Goal: Information Seeking & Learning: Learn about a topic

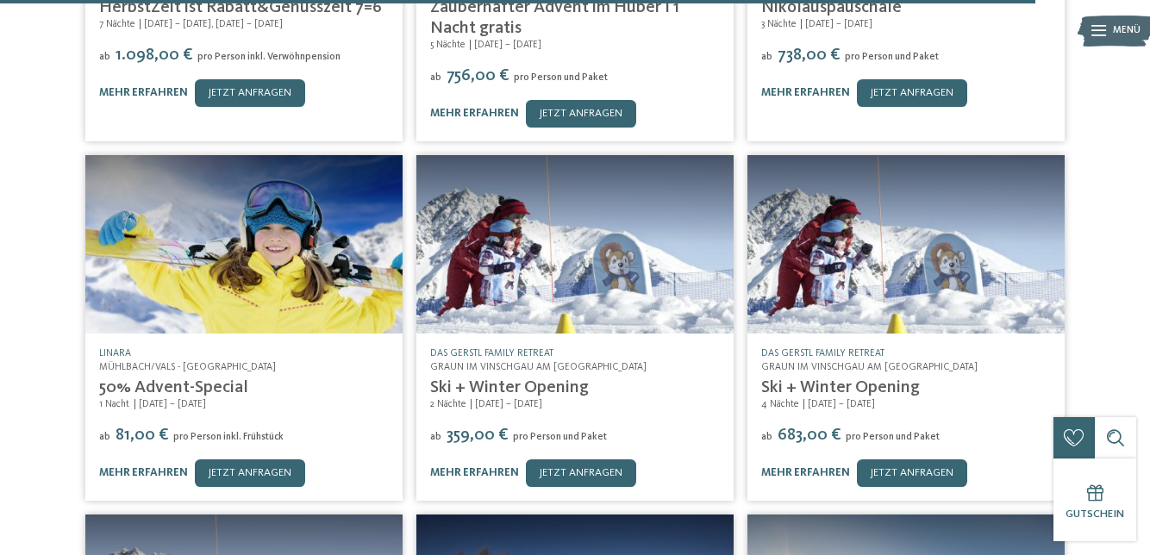
click at [143, 467] on link "mehr erfahren" at bounding box center [143, 472] width 89 height 11
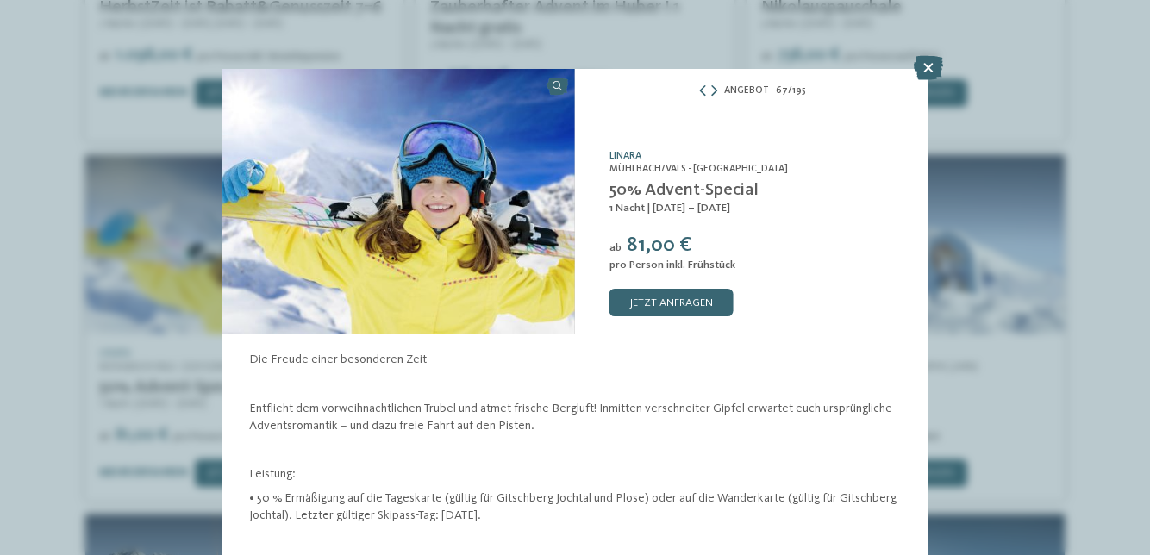
click at [938, 60] on icon at bounding box center [928, 68] width 29 height 24
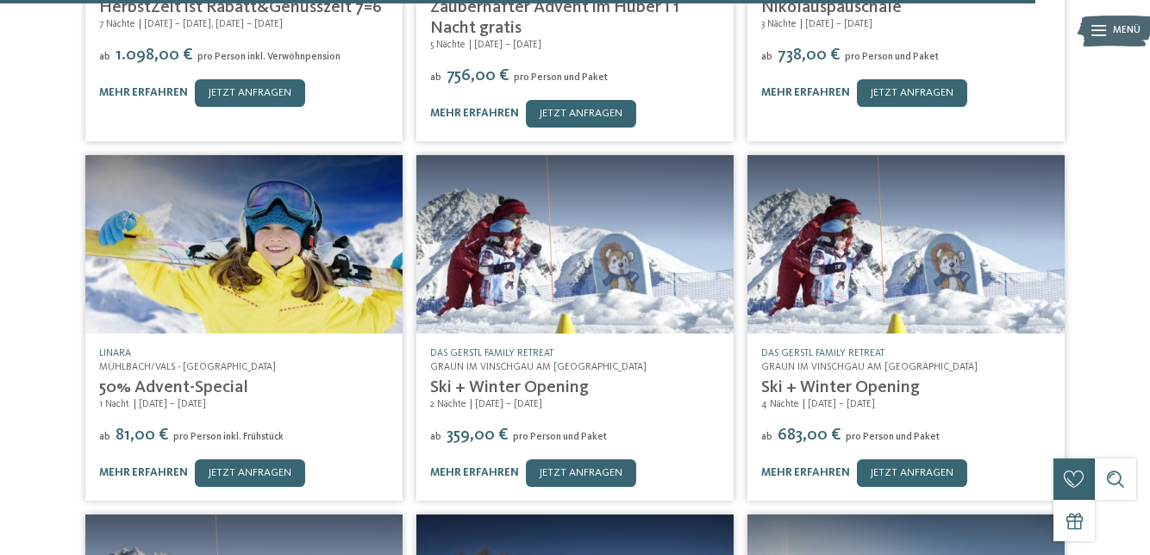
click at [936, 155] on img at bounding box center [906, 244] width 317 height 178
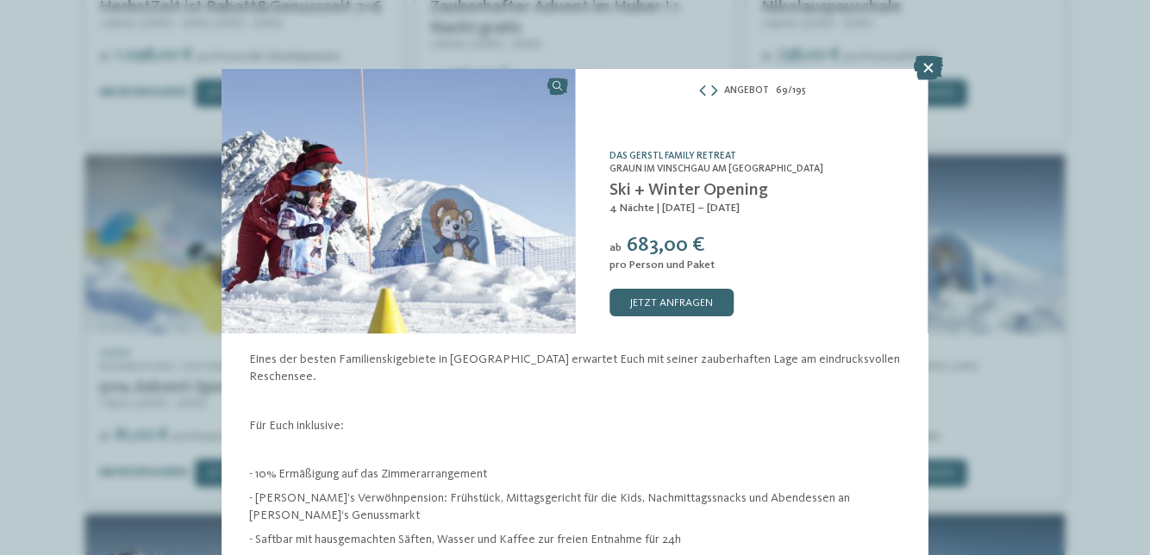
scroll to position [8799, 0]
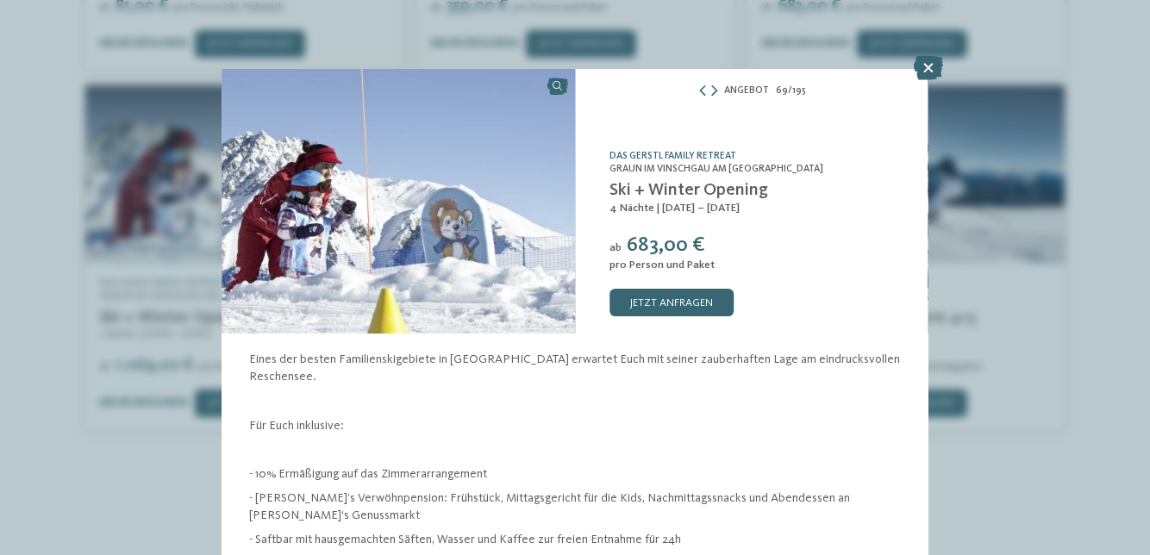
click at [940, 60] on icon at bounding box center [928, 68] width 29 height 24
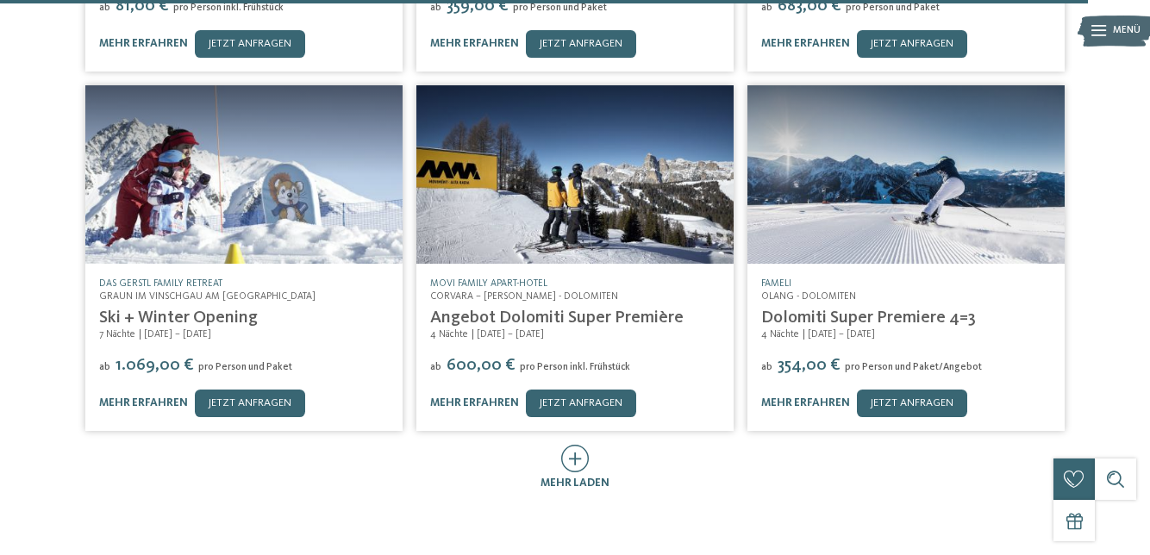
click at [576, 445] on icon at bounding box center [575, 459] width 28 height 28
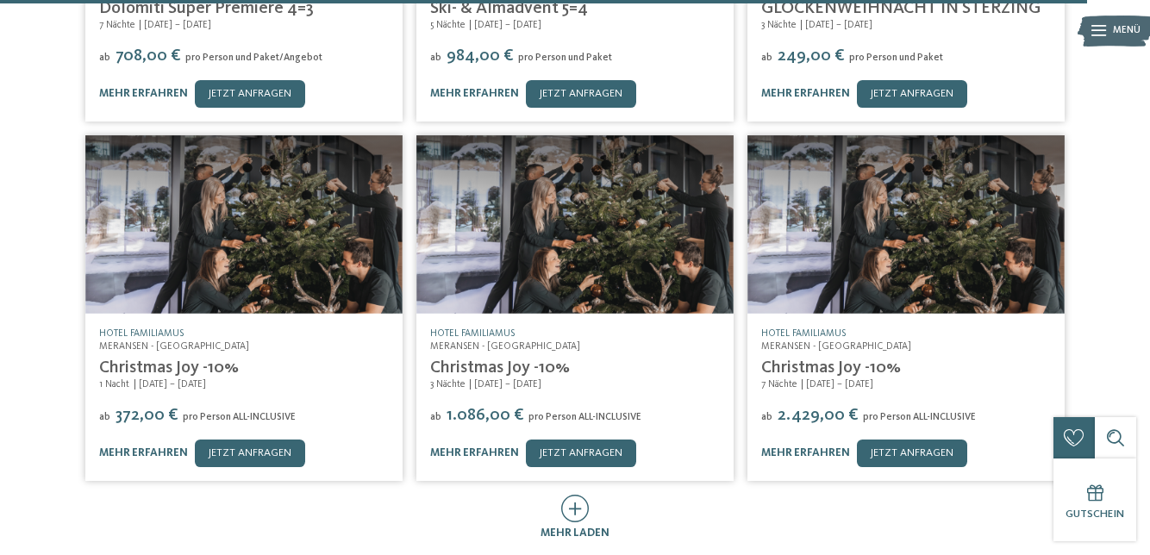
scroll to position [9474, 0]
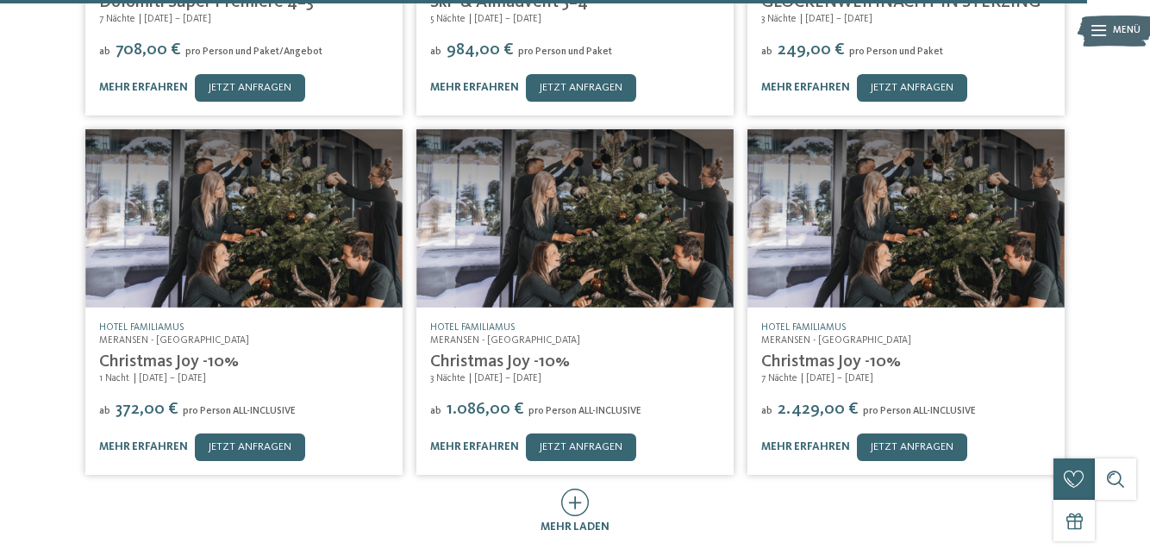
click at [589, 489] on div "mehr laden" at bounding box center [575, 512] width 69 height 47
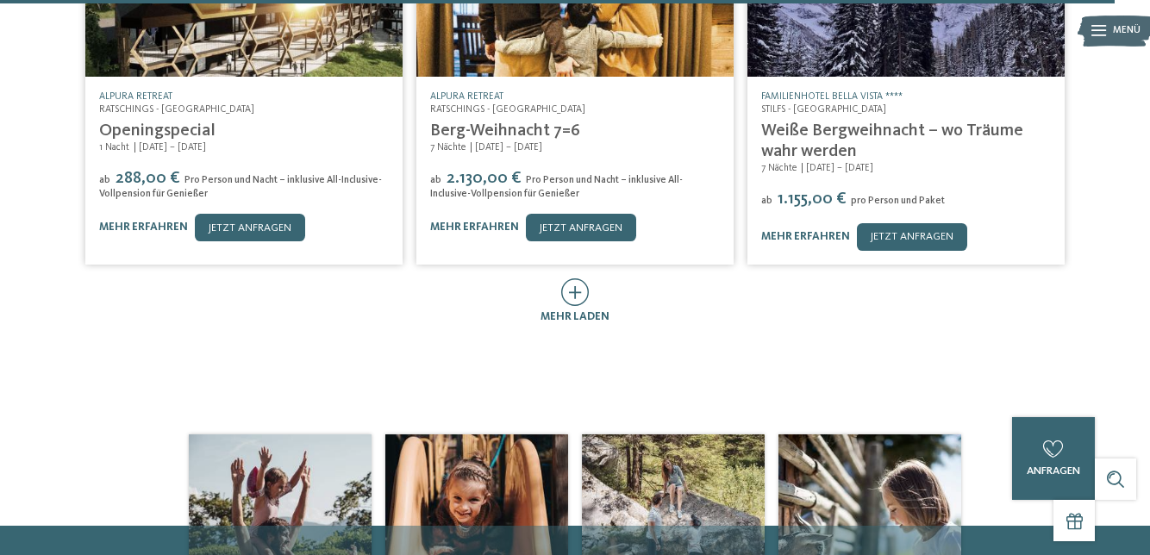
scroll to position [10425, 0]
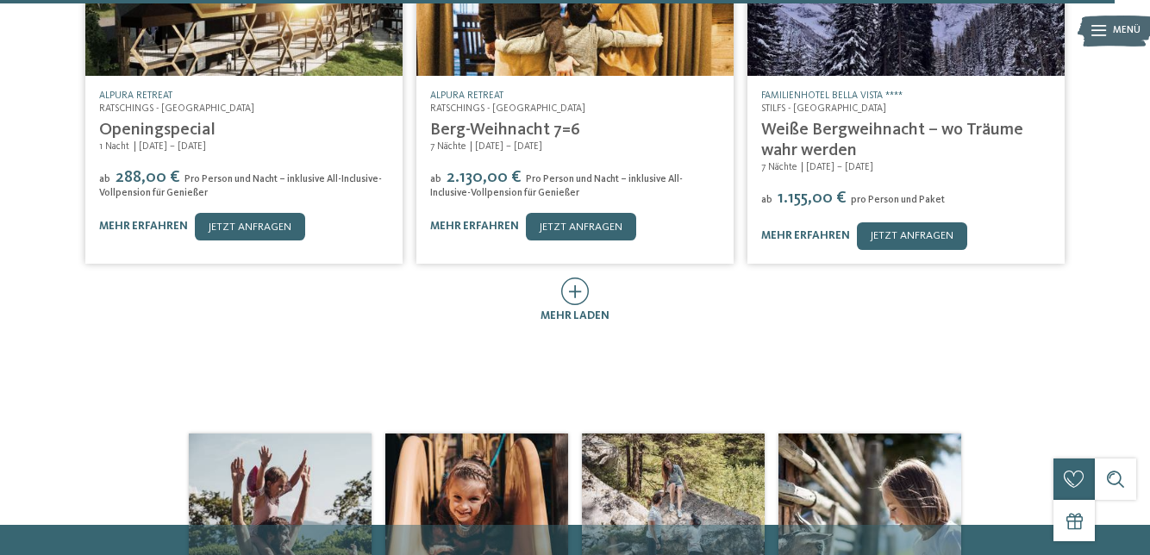
click at [588, 310] on span "mehr laden" at bounding box center [575, 315] width 69 height 11
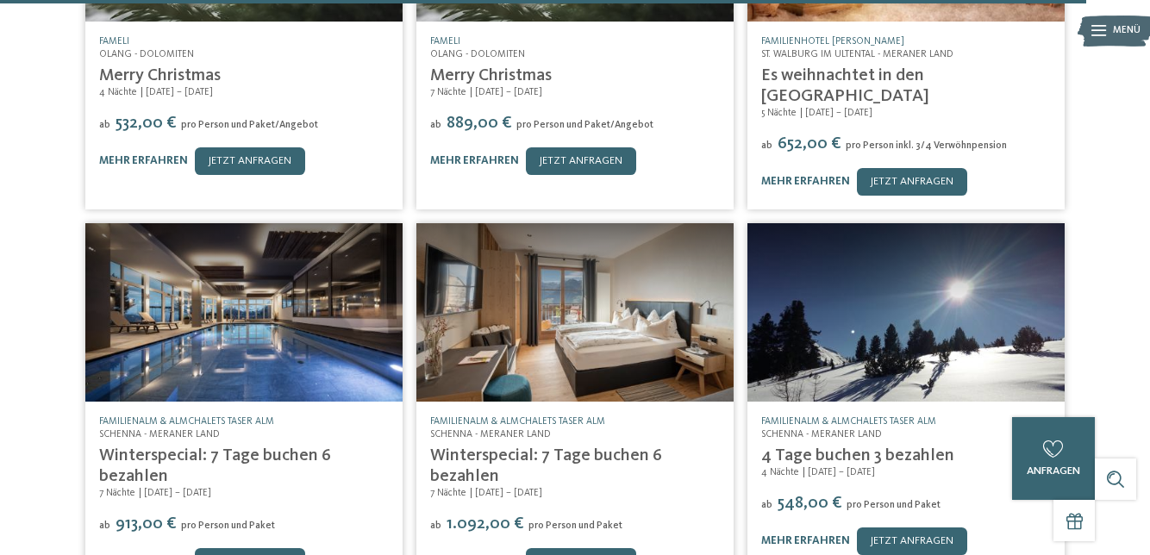
scroll to position [10862, 0]
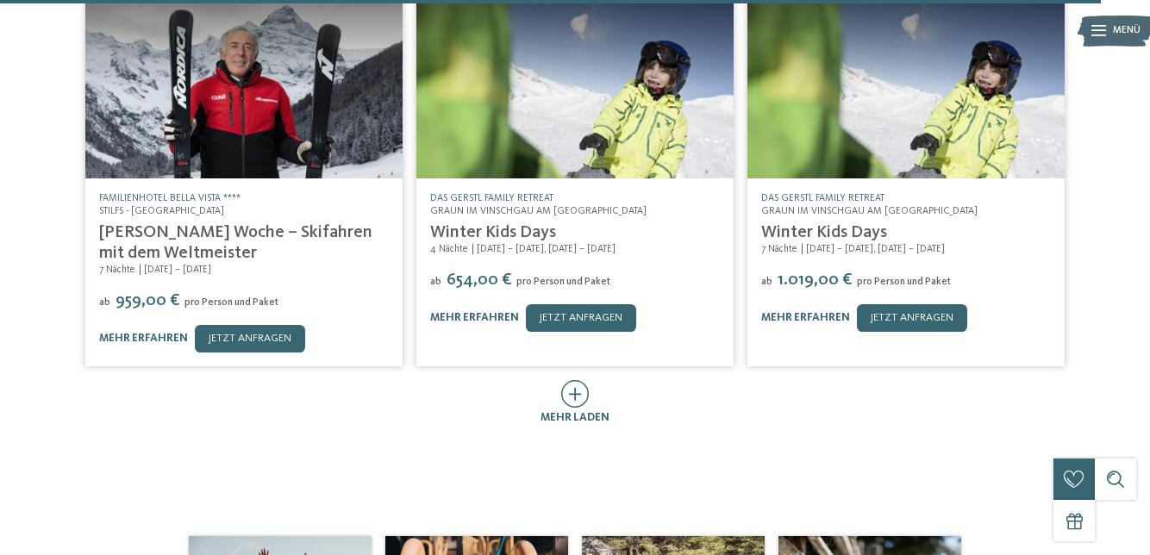
scroll to position [11804, 0]
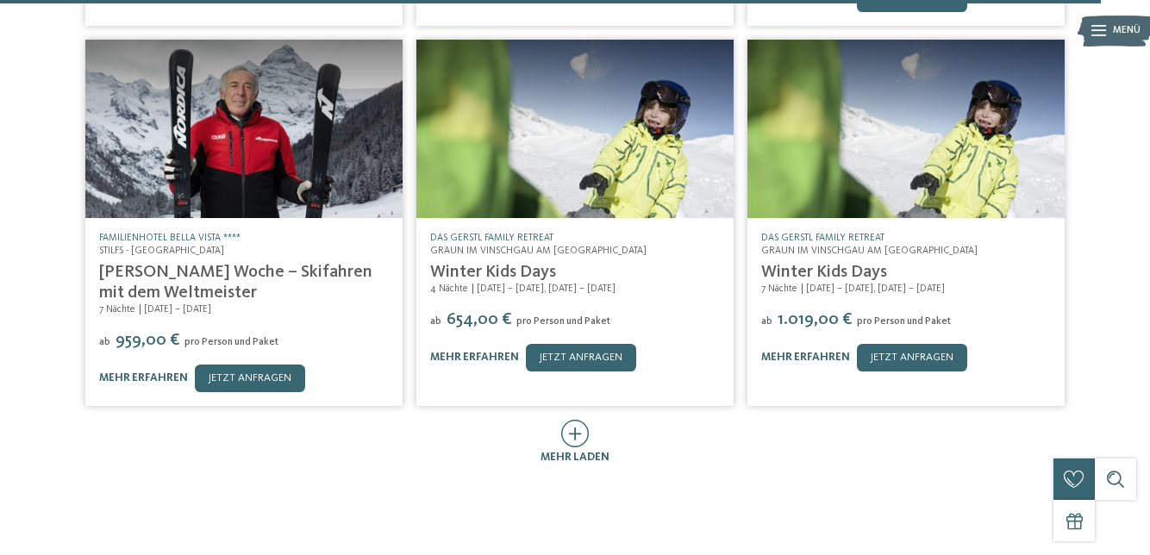
click at [585, 420] on icon at bounding box center [575, 434] width 28 height 28
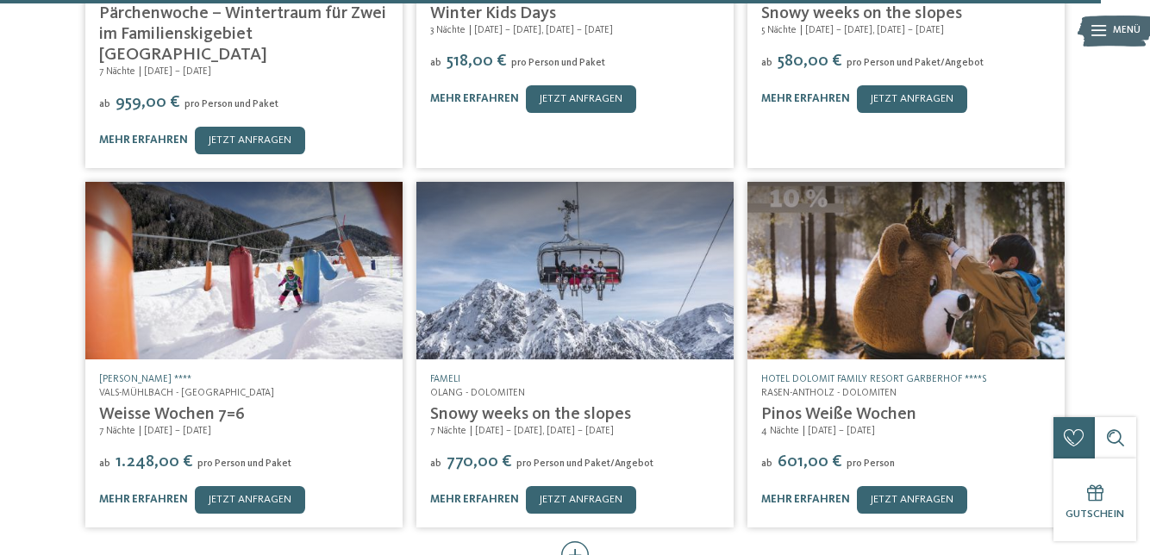
scroll to position [12445, 0]
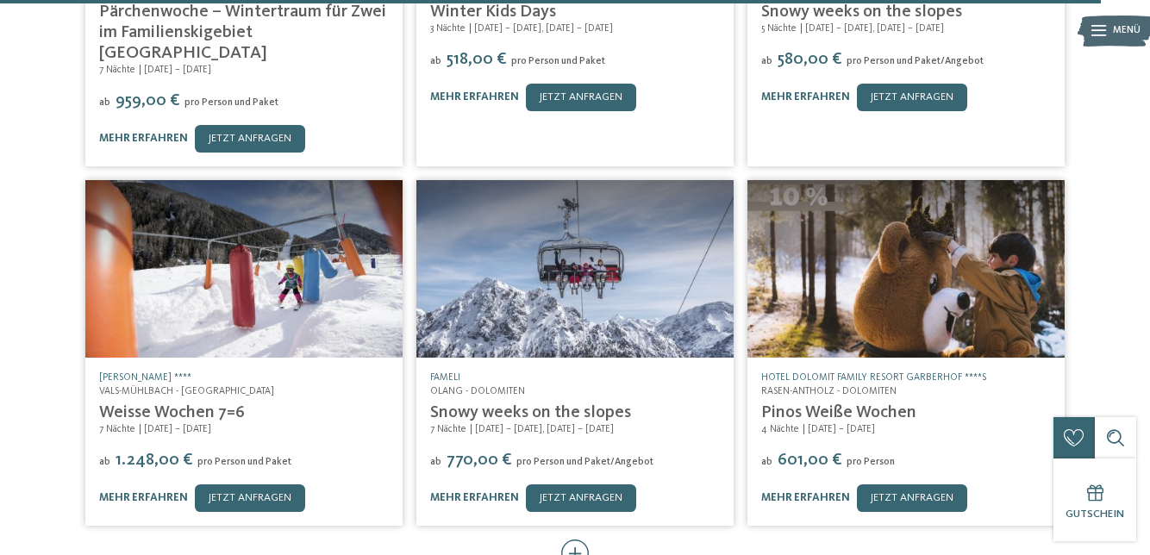
click at [581, 540] on icon at bounding box center [575, 554] width 28 height 28
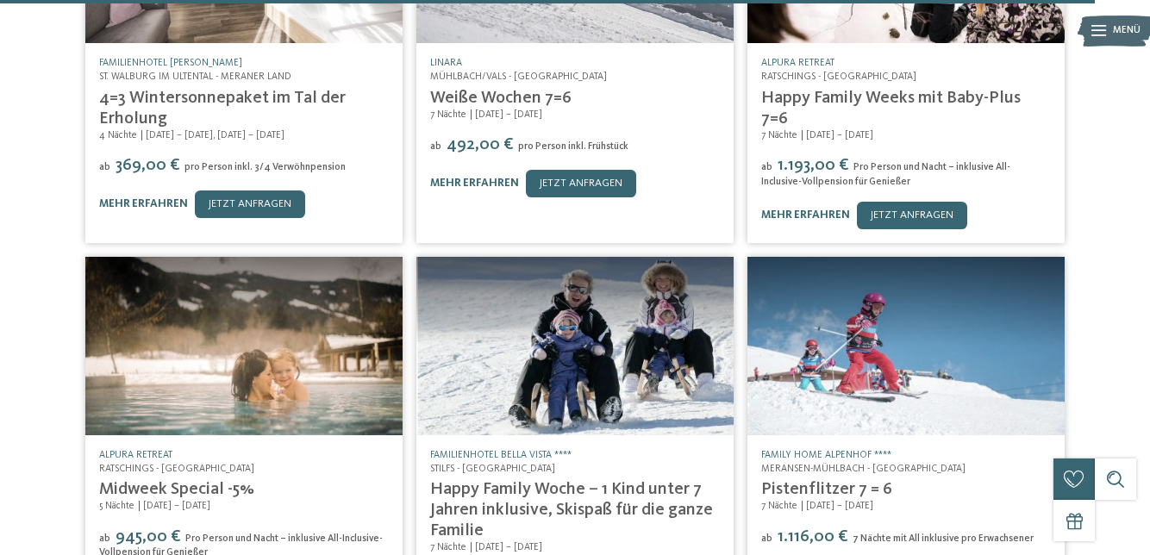
scroll to position [13123, 0]
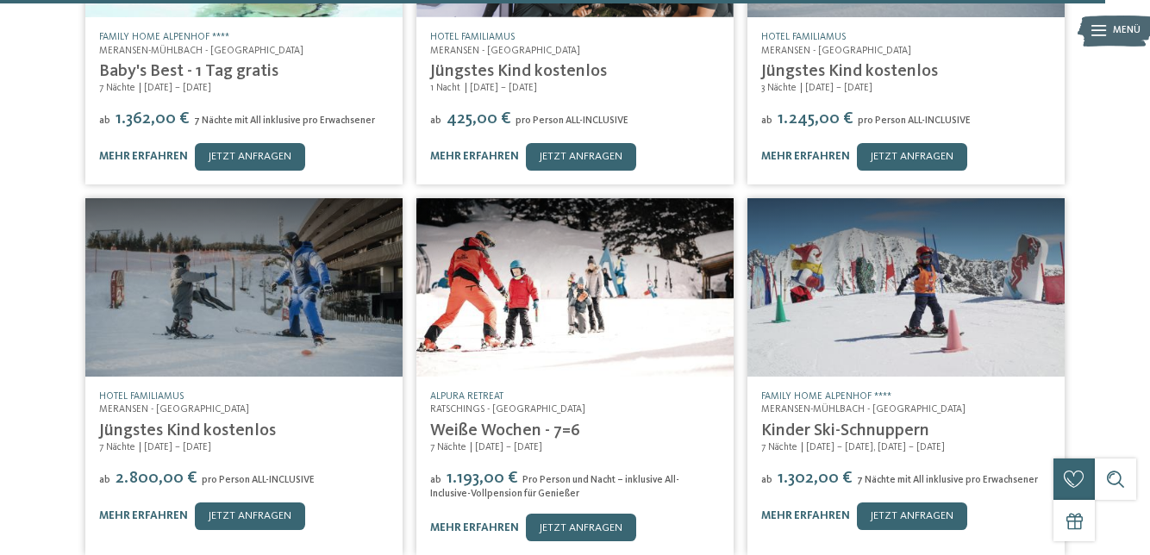
scroll to position [13943, 0]
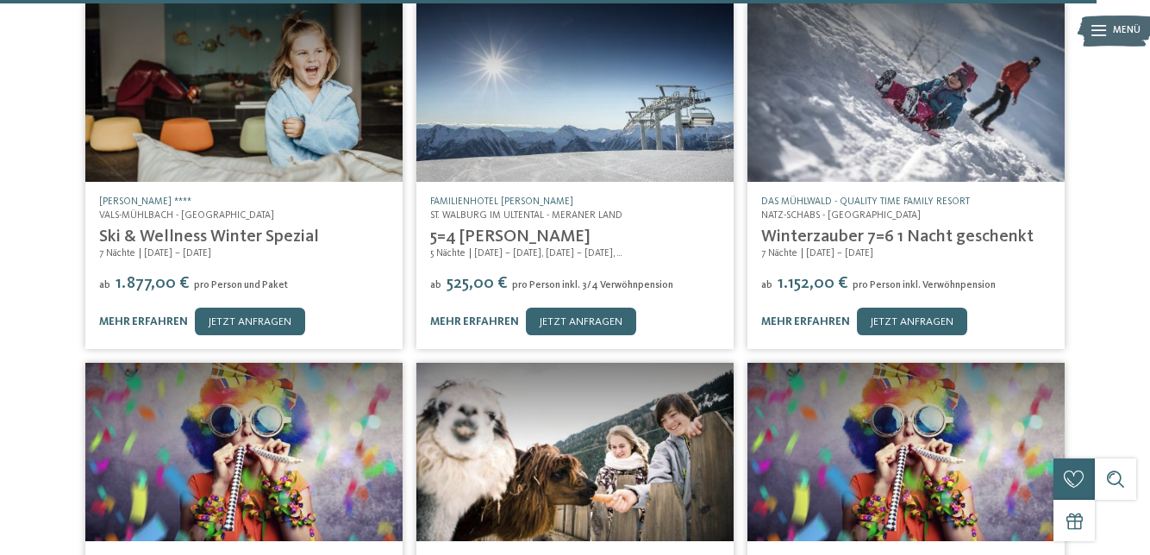
scroll to position [14597, 0]
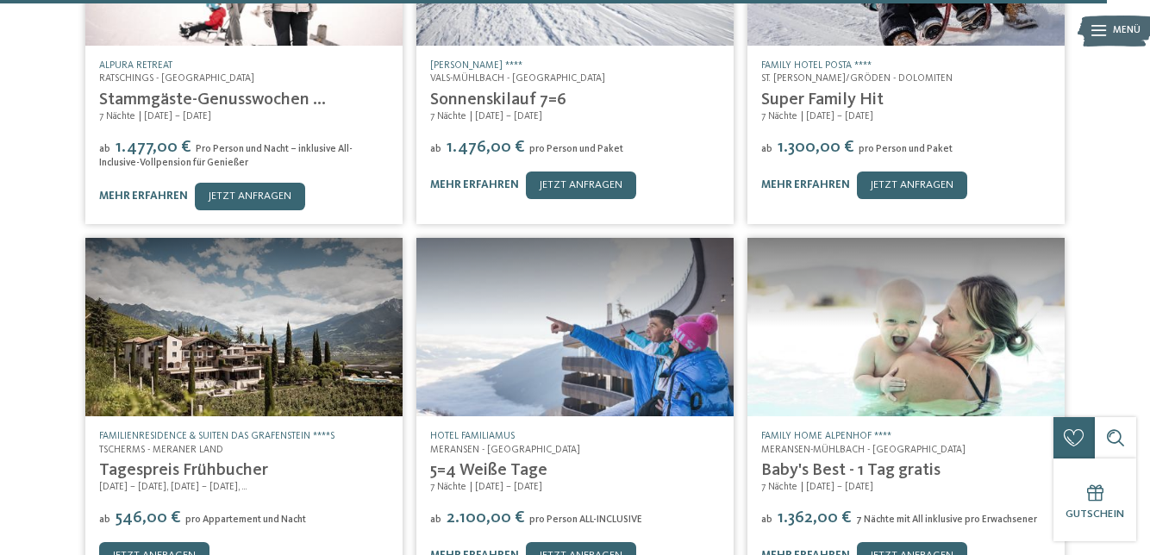
scroll to position [15373, 0]
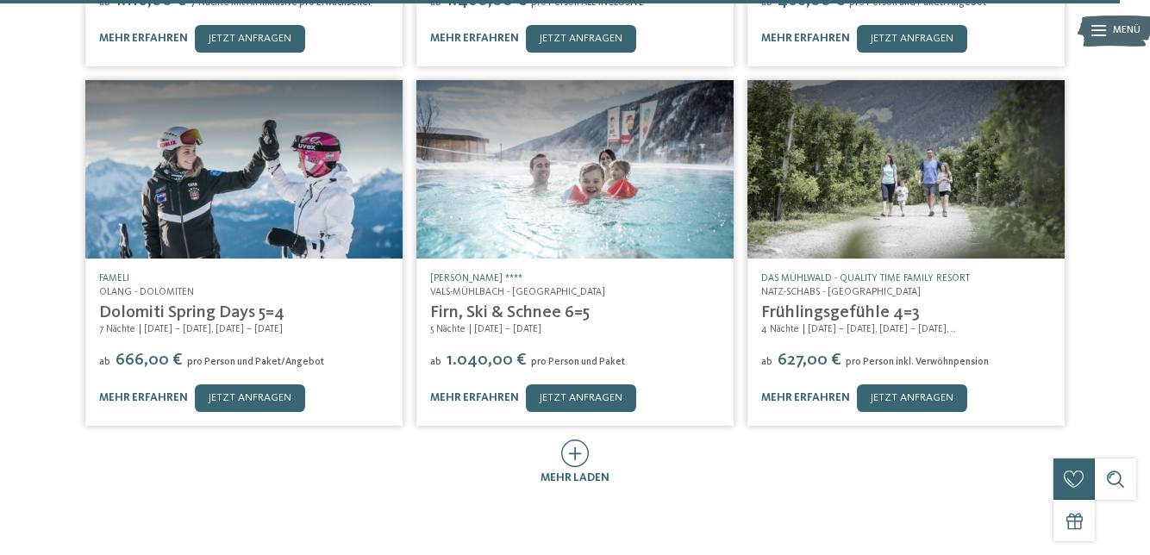
scroll to position [16255, 0]
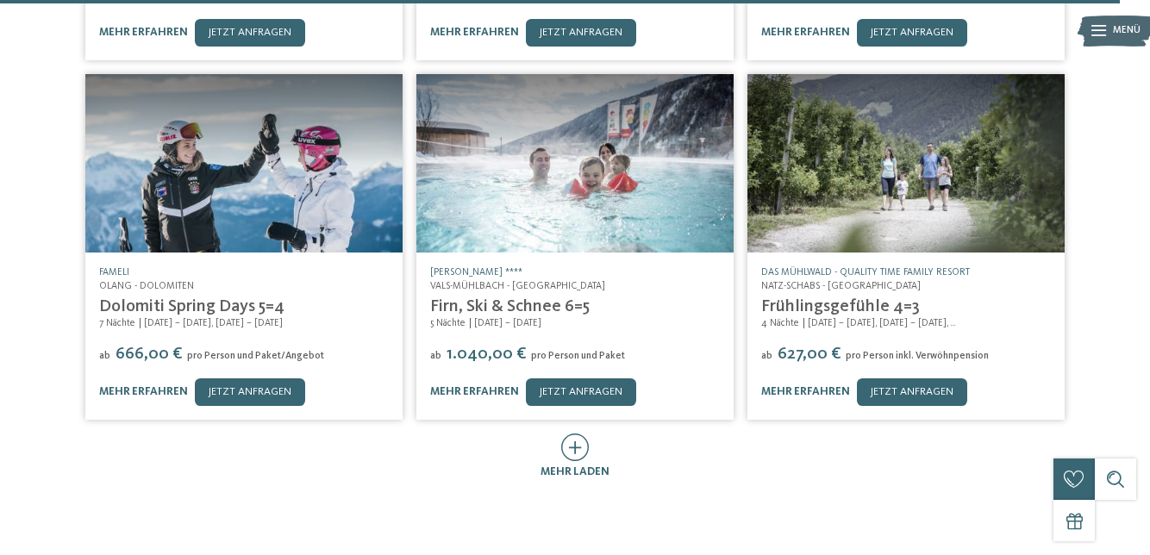
click at [574, 434] on icon at bounding box center [575, 448] width 28 height 28
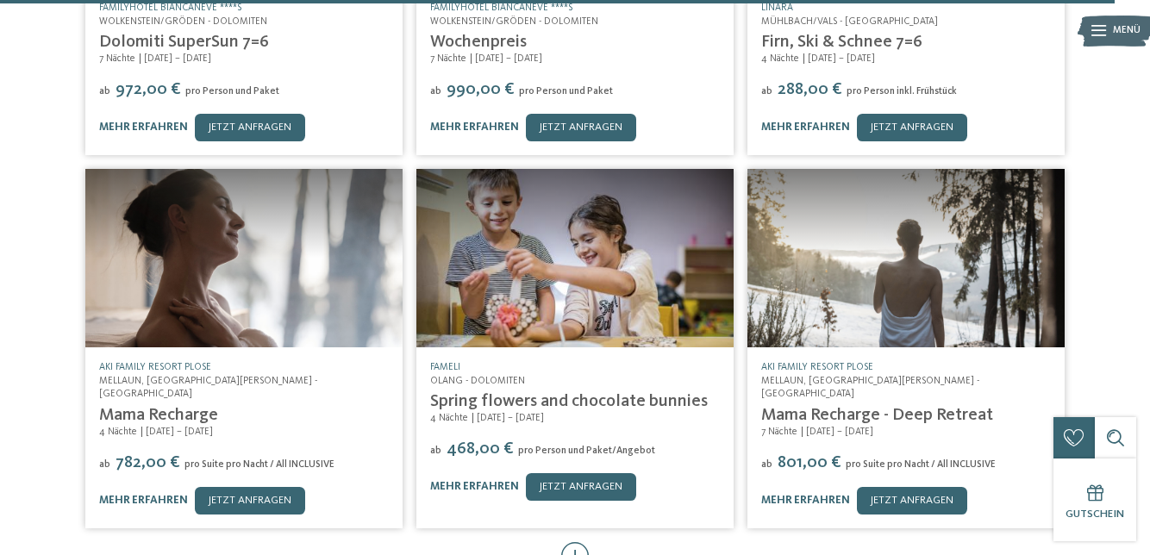
scroll to position [16882, 0]
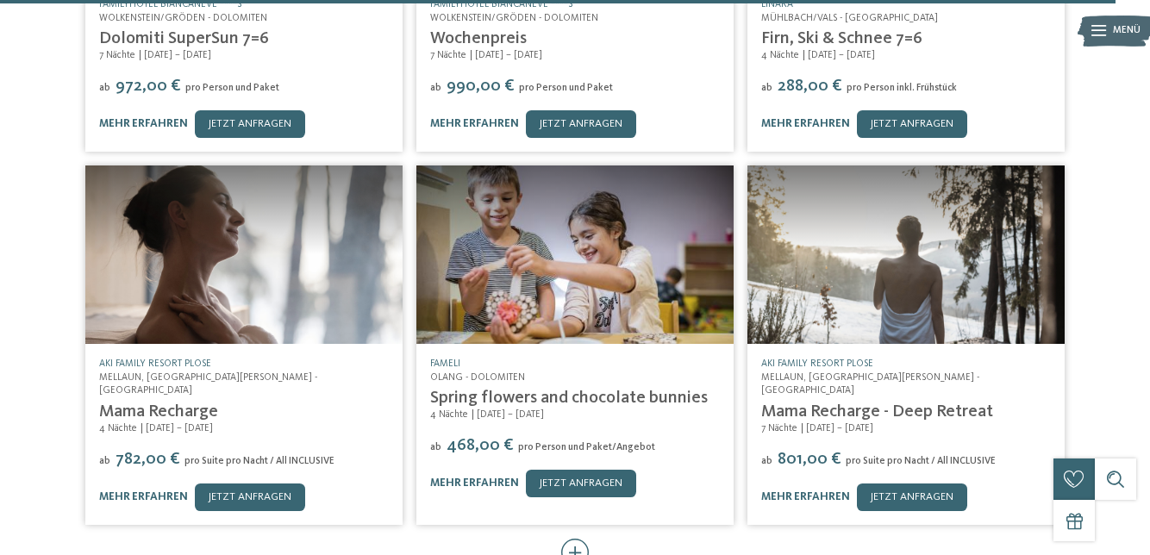
click at [578, 539] on icon at bounding box center [575, 553] width 28 height 28
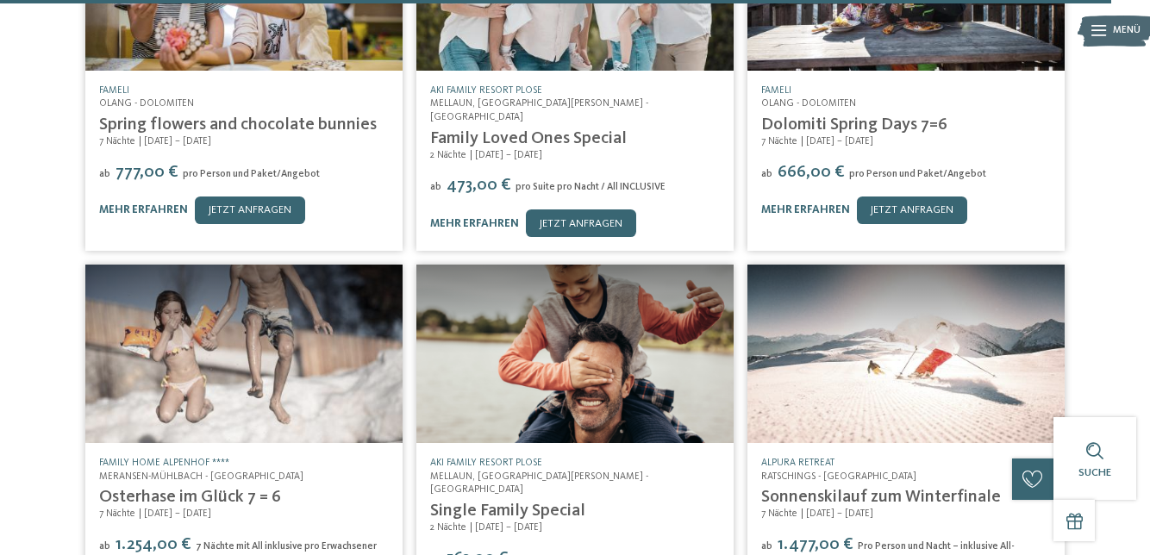
scroll to position [17540, 0]
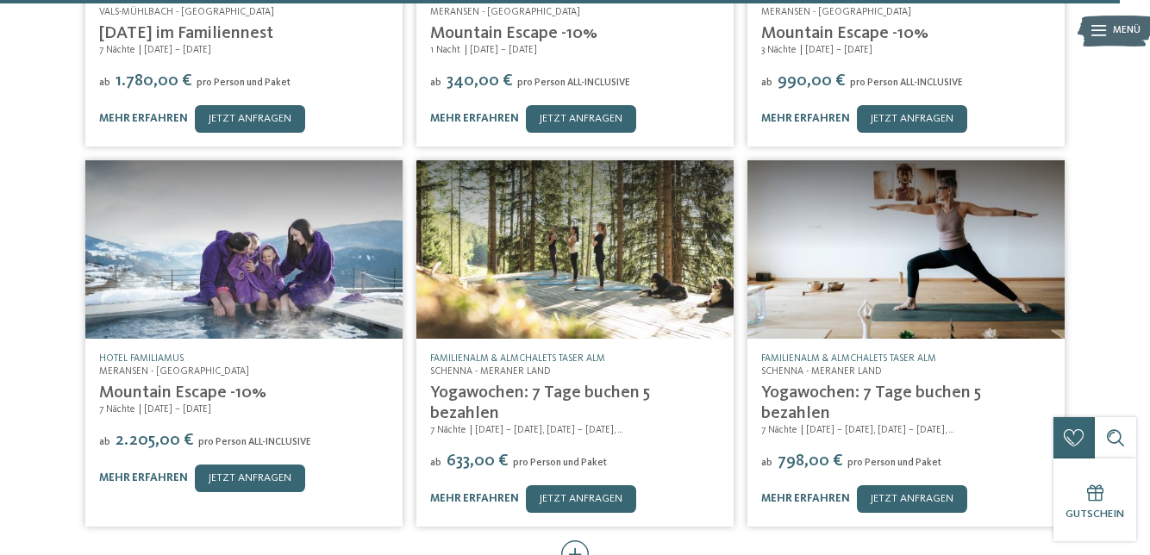
scroll to position [18370, 0]
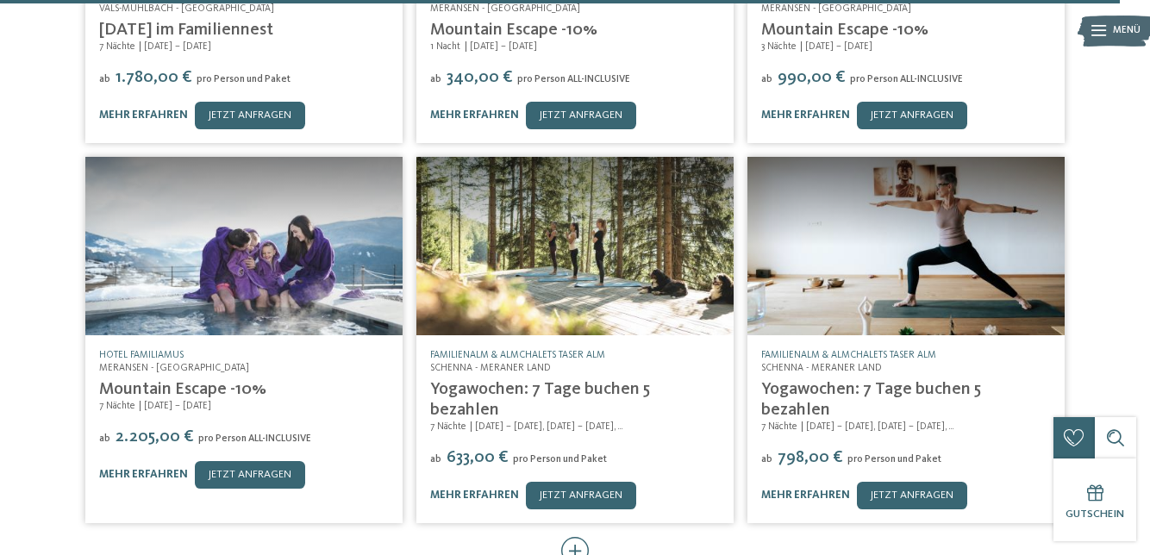
click at [586, 537] on icon at bounding box center [575, 551] width 28 height 28
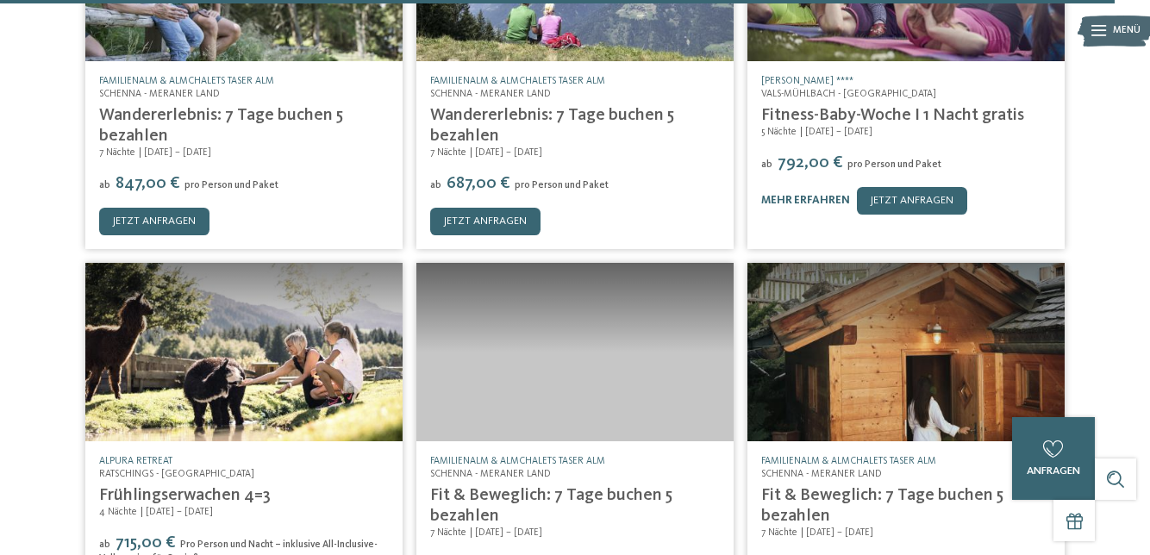
scroll to position [19024, 0]
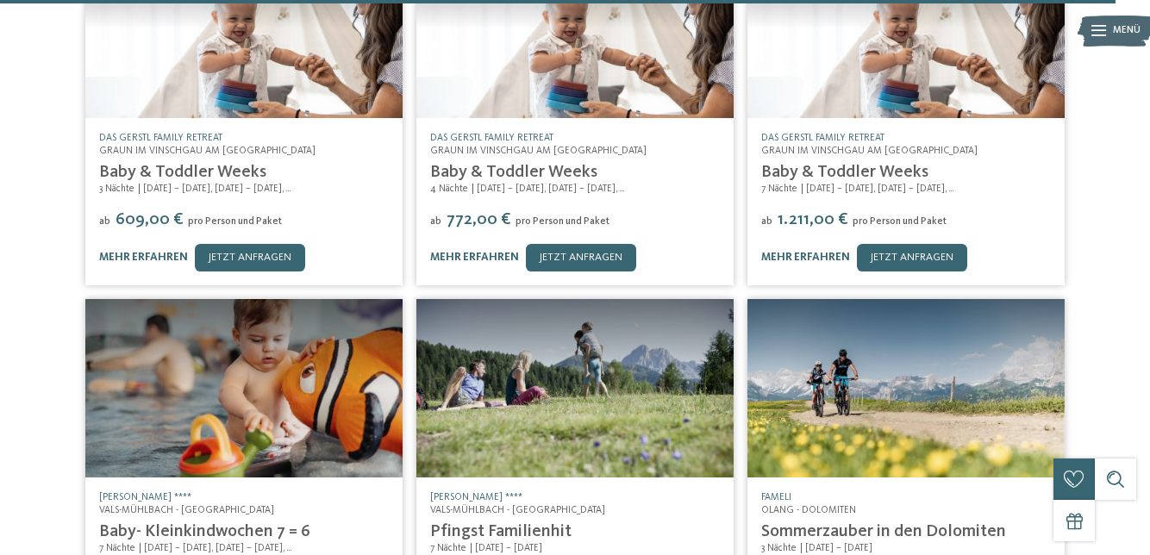
scroll to position [19729, 0]
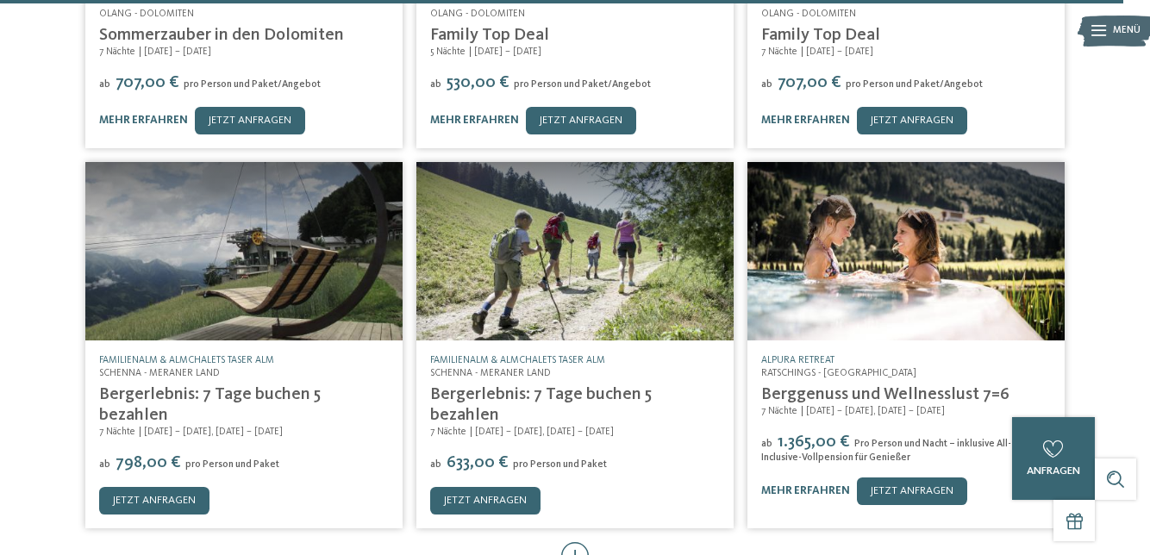
scroll to position [20587, 0]
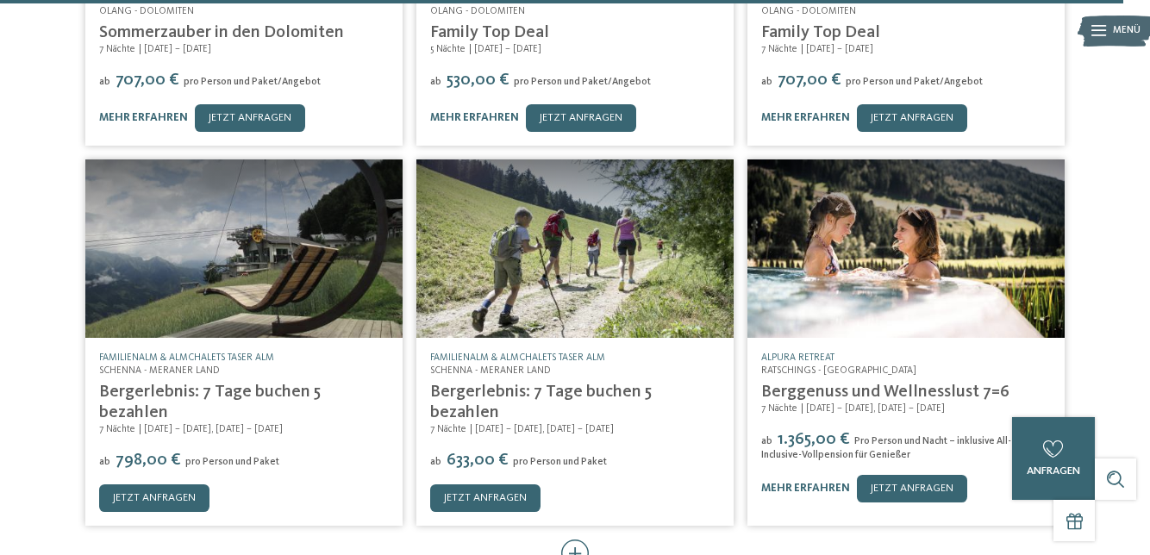
click at [586, 540] on icon at bounding box center [575, 554] width 28 height 28
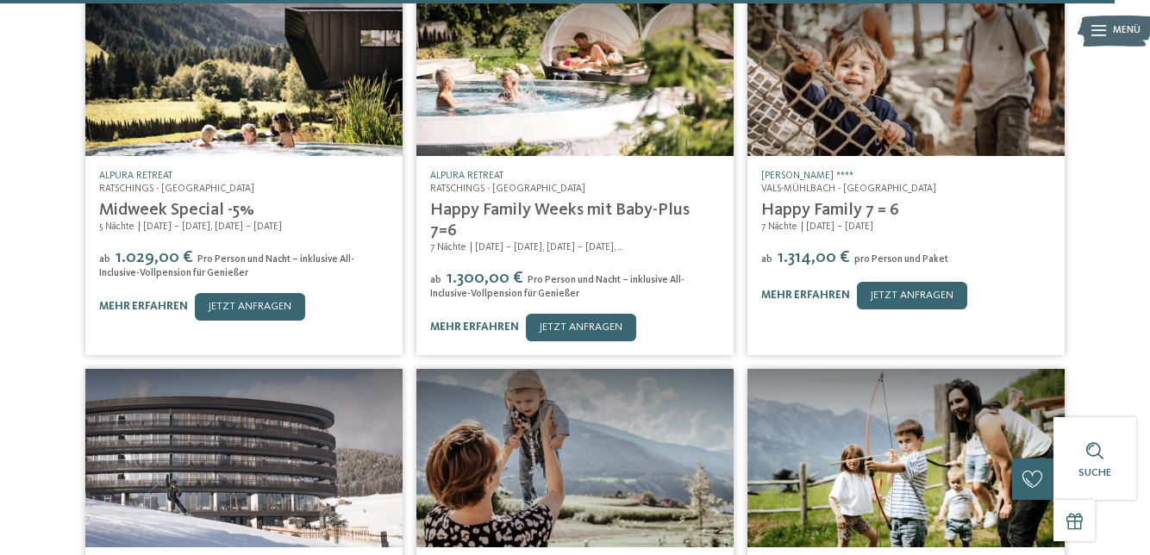
scroll to position [21150, 0]
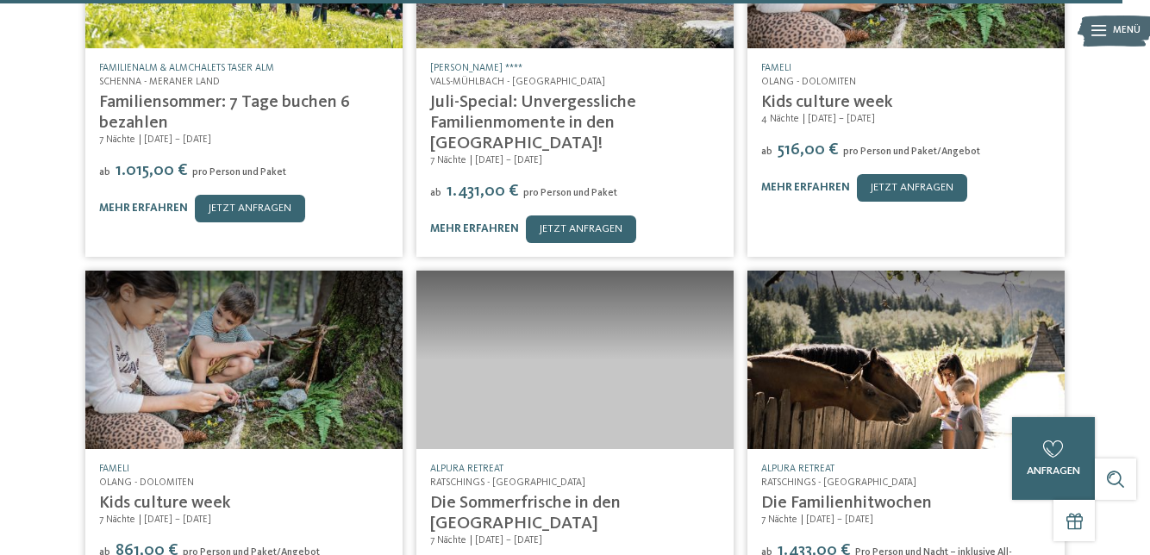
scroll to position [22030, 0]
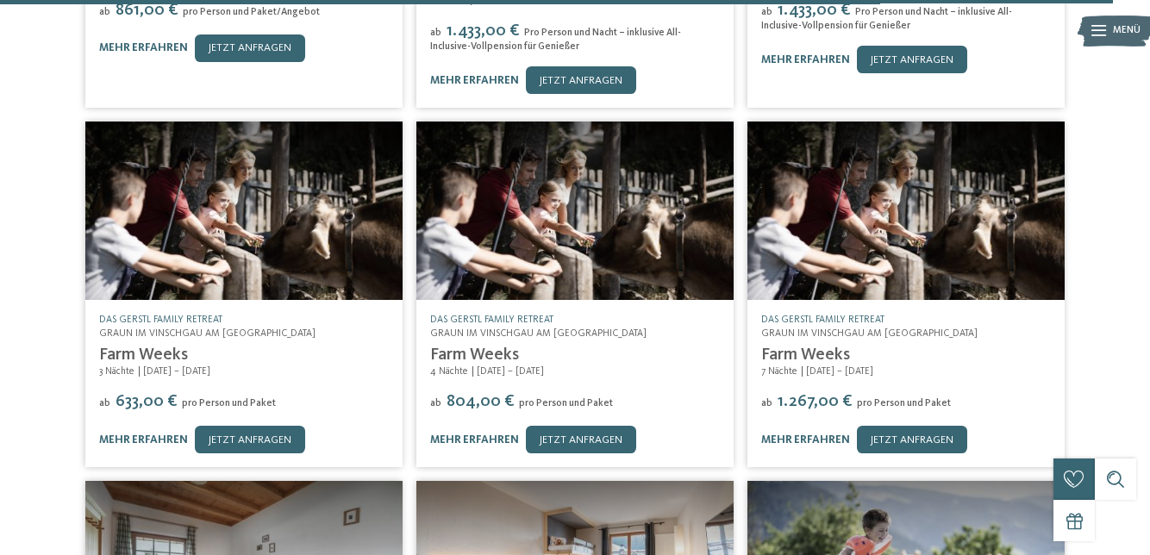
scroll to position [22570, 0]
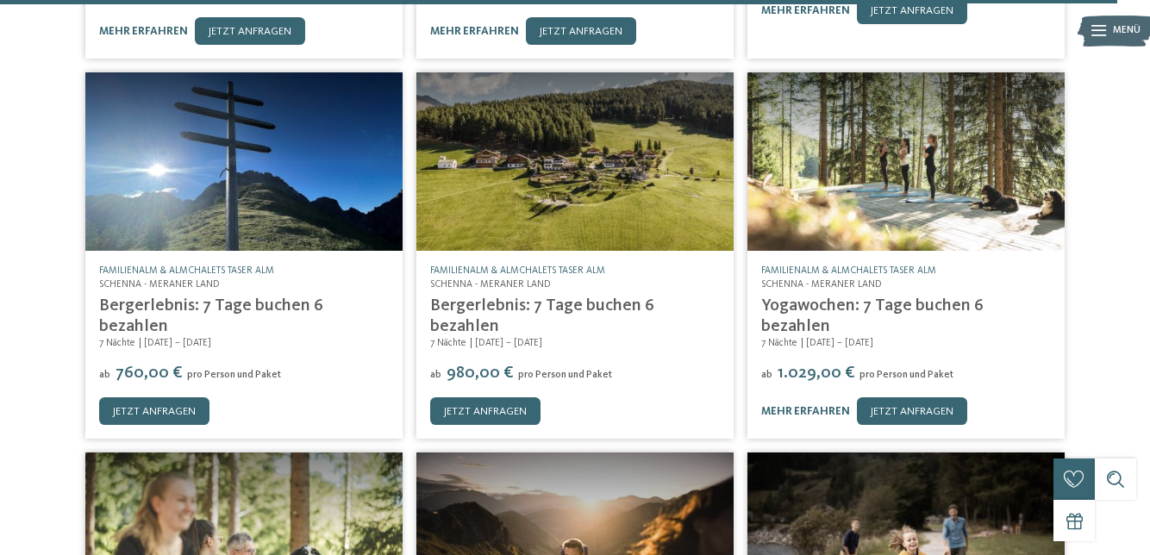
scroll to position [23359, 0]
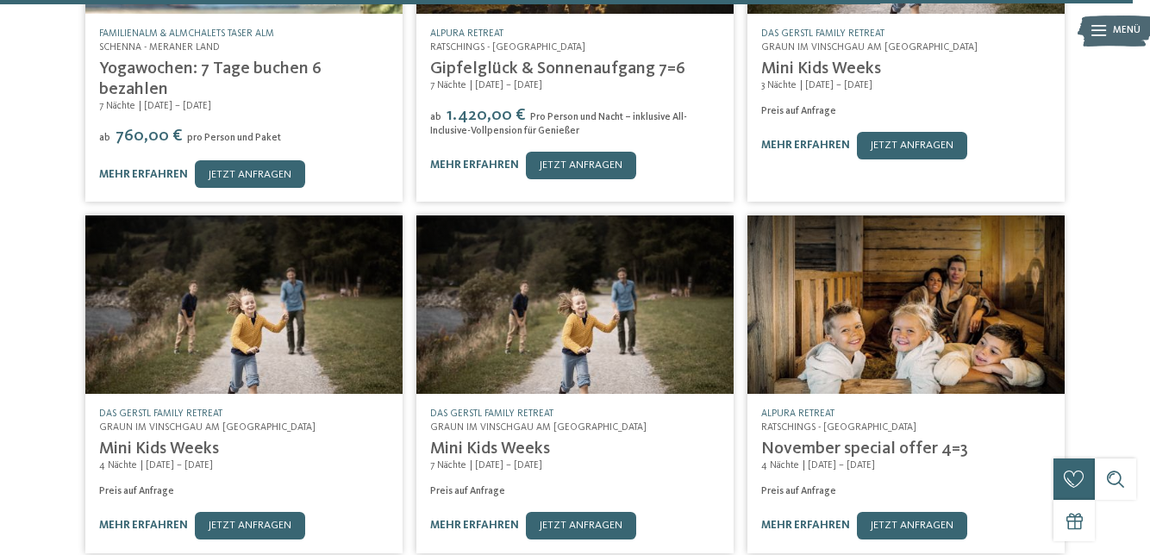
scroll to position [23979, 0]
